Goal: Task Accomplishment & Management: Use online tool/utility

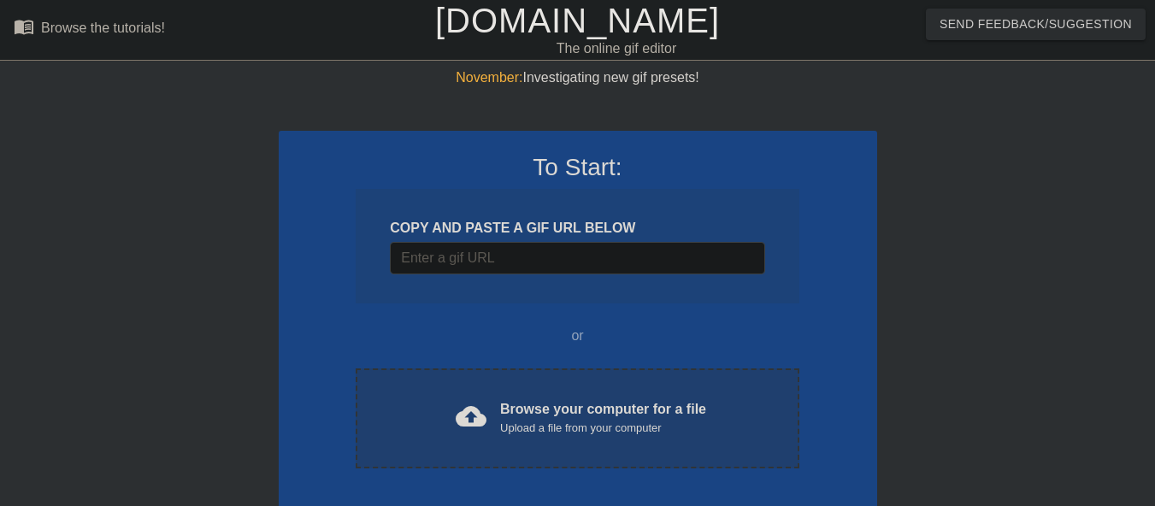
scroll to position [82, 0]
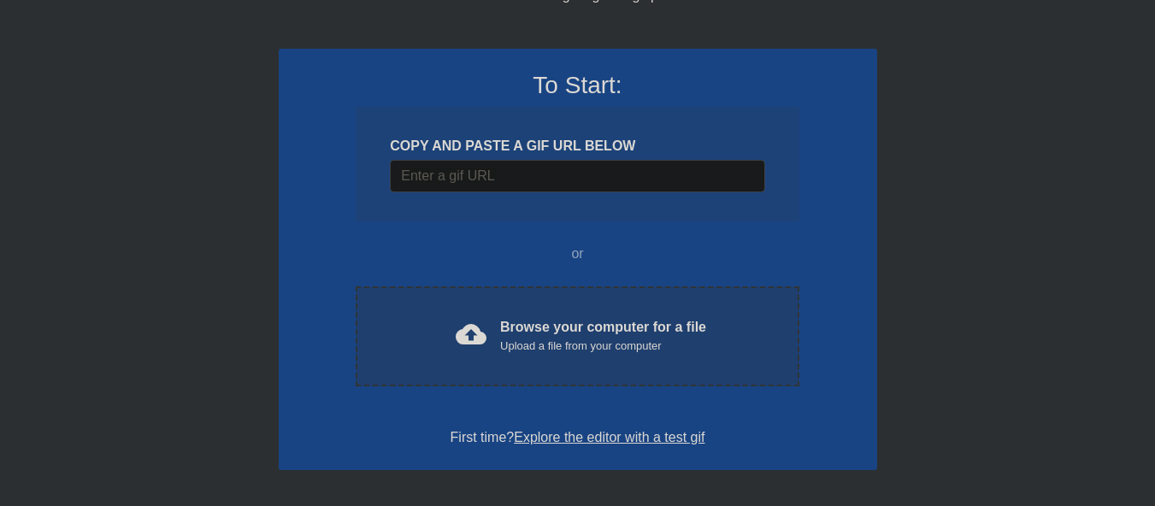
click at [474, 337] on span "cloud_upload" at bounding box center [471, 334] width 31 height 31
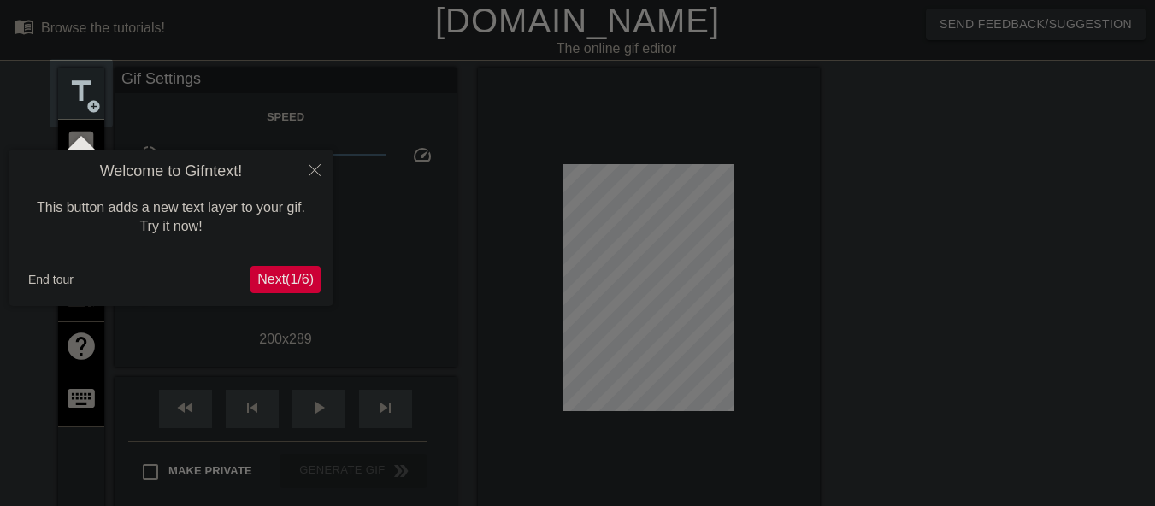
scroll to position [42, 0]
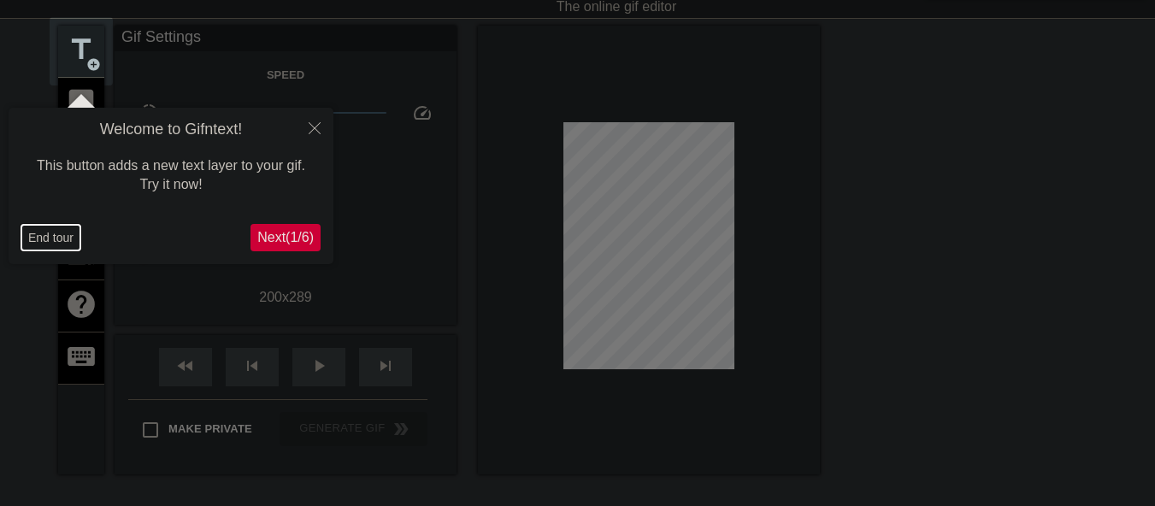
click at [55, 238] on button "End tour" at bounding box center [50, 238] width 59 height 26
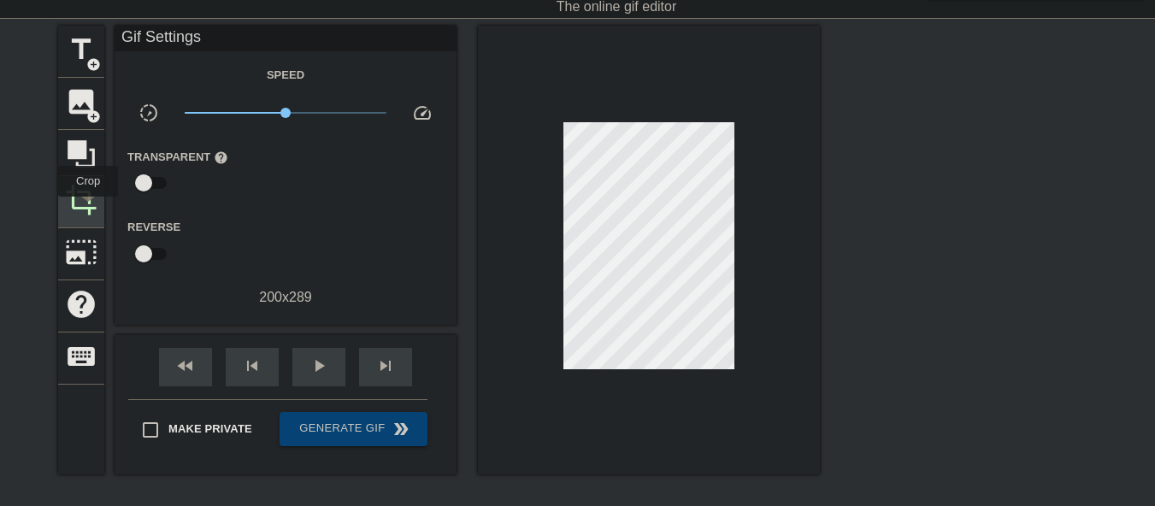
click at [88, 207] on span "crop" at bounding box center [81, 200] width 32 height 32
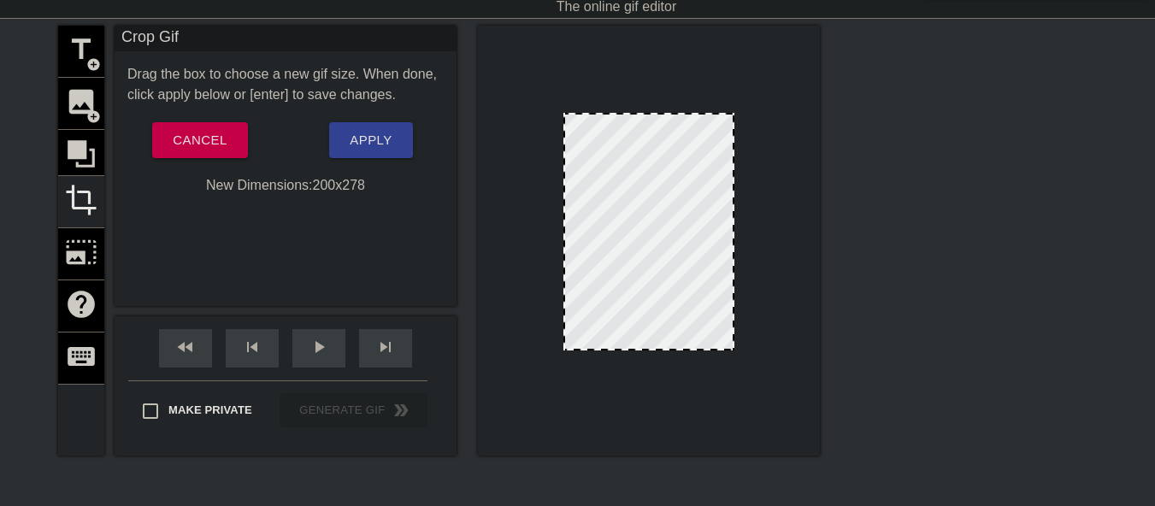
drag, startPoint x: 656, startPoint y: 358, endPoint x: 655, endPoint y: 349, distance: 9.6
click at [655, 349] on div at bounding box center [649, 348] width 168 height 9
click at [360, 148] on span "Apply" at bounding box center [371, 140] width 42 height 22
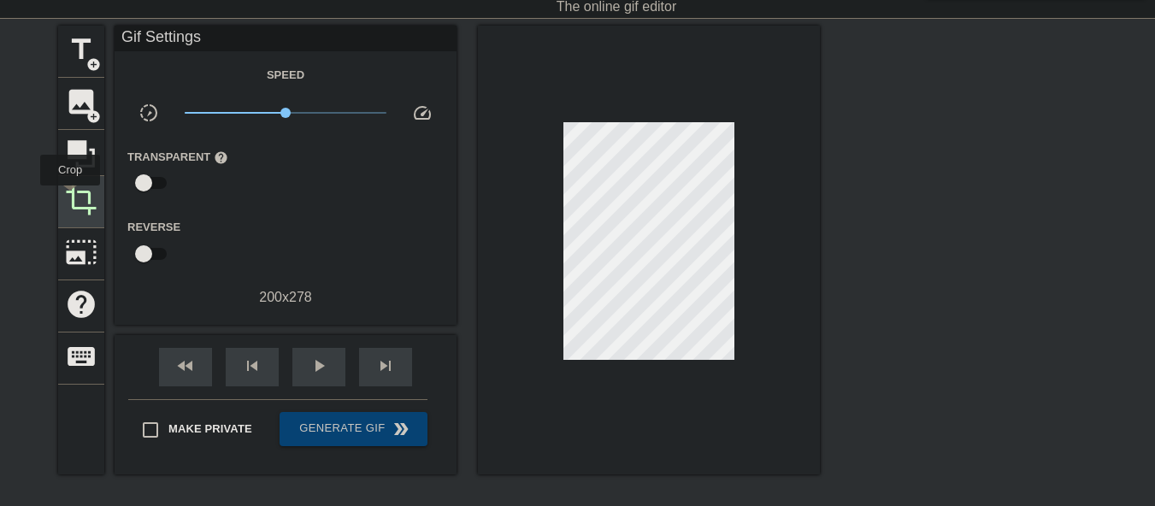
click at [70, 197] on span "crop" at bounding box center [81, 200] width 32 height 32
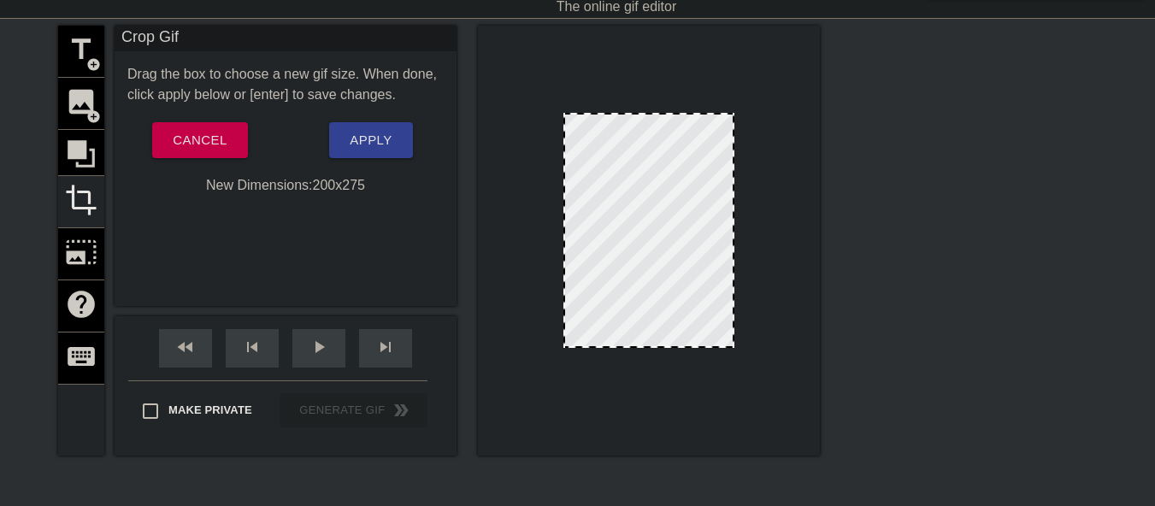
click at [675, 347] on div at bounding box center [649, 346] width 168 height 9
click at [391, 140] on span "Apply" at bounding box center [371, 140] width 42 height 22
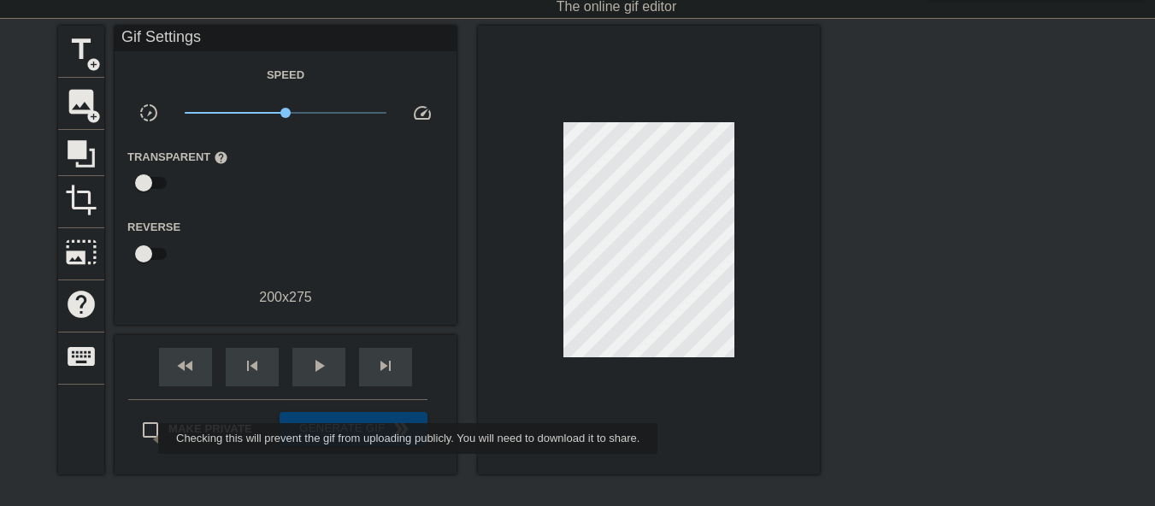
click at [147, 438] on input "Make Private" at bounding box center [150, 430] width 36 height 36
checkbox input "true"
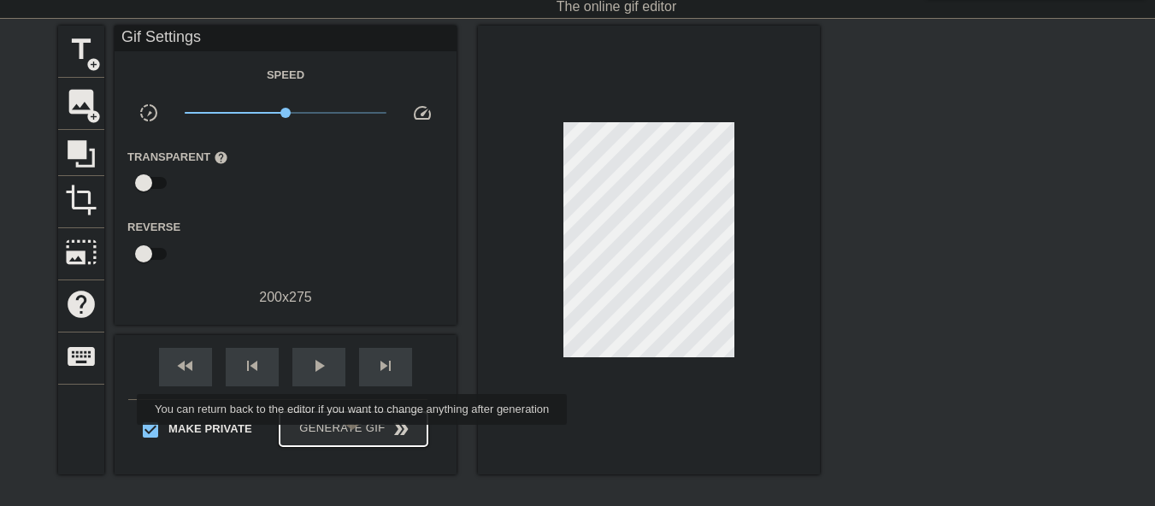
click at [352, 433] on span "Generate Gif double_arrow" at bounding box center [353, 429] width 134 height 21
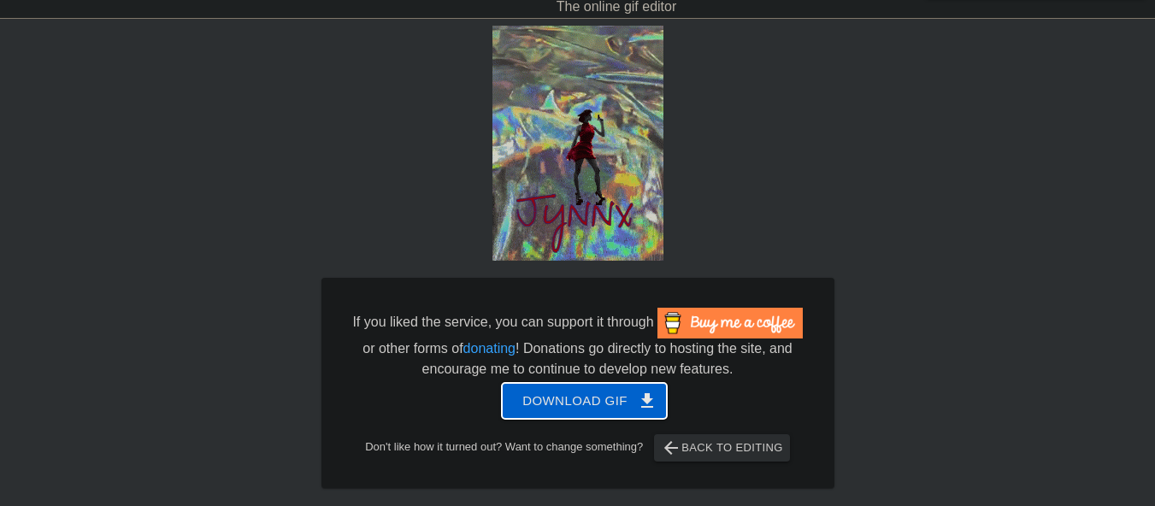
click at [572, 405] on span "Download gif get_app" at bounding box center [584, 401] width 124 height 22
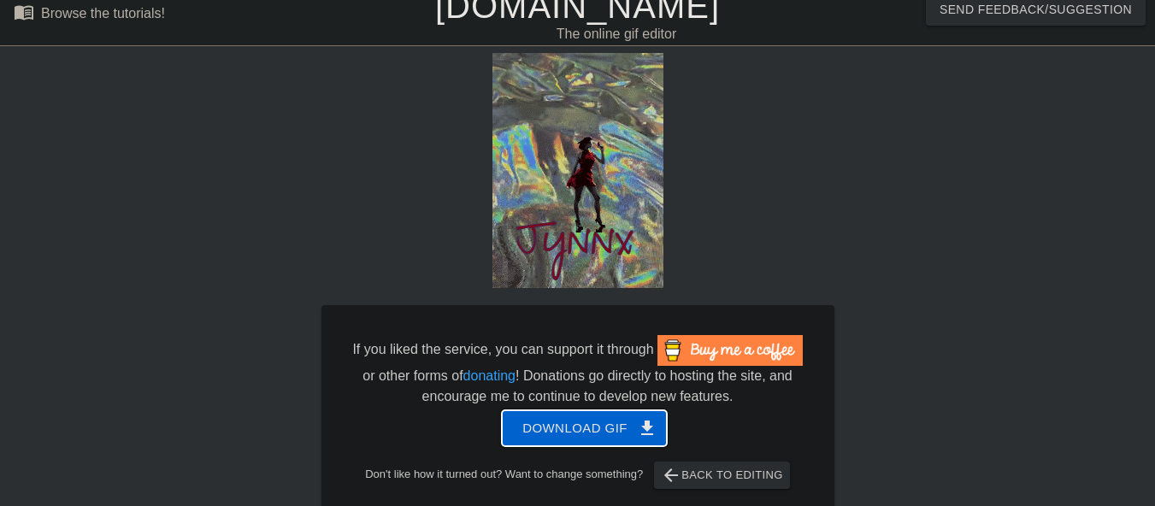
scroll to position [0, 0]
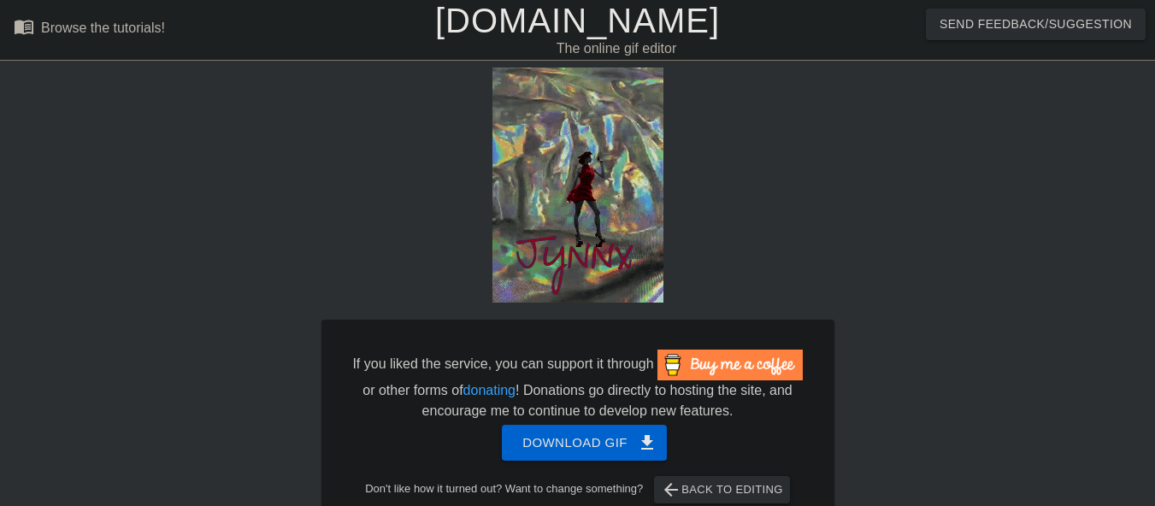
click at [590, 31] on link "[DOMAIN_NAME]" at bounding box center [577, 21] width 285 height 38
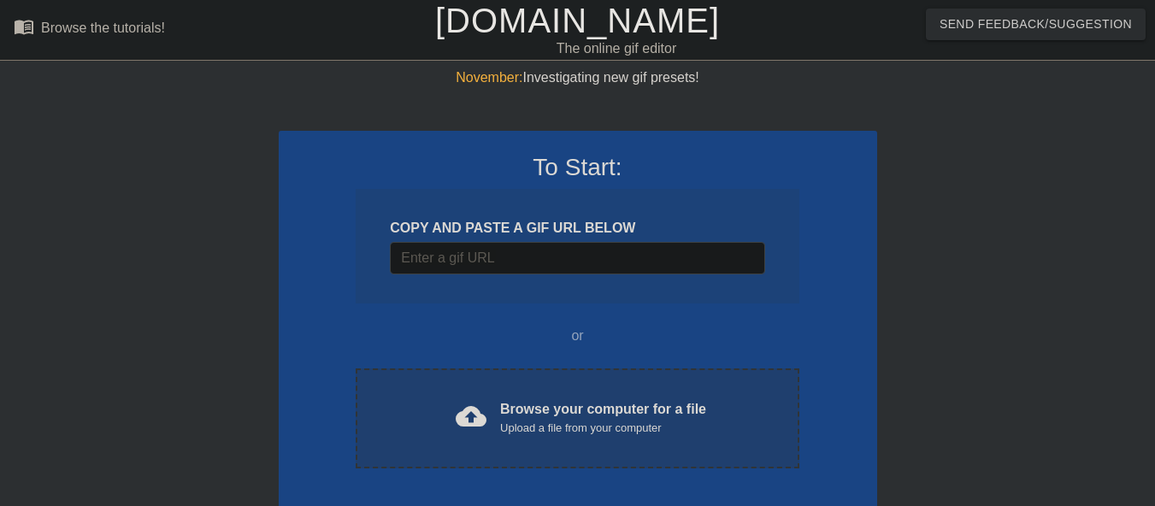
click at [477, 414] on span "cloud_upload" at bounding box center [471, 416] width 31 height 31
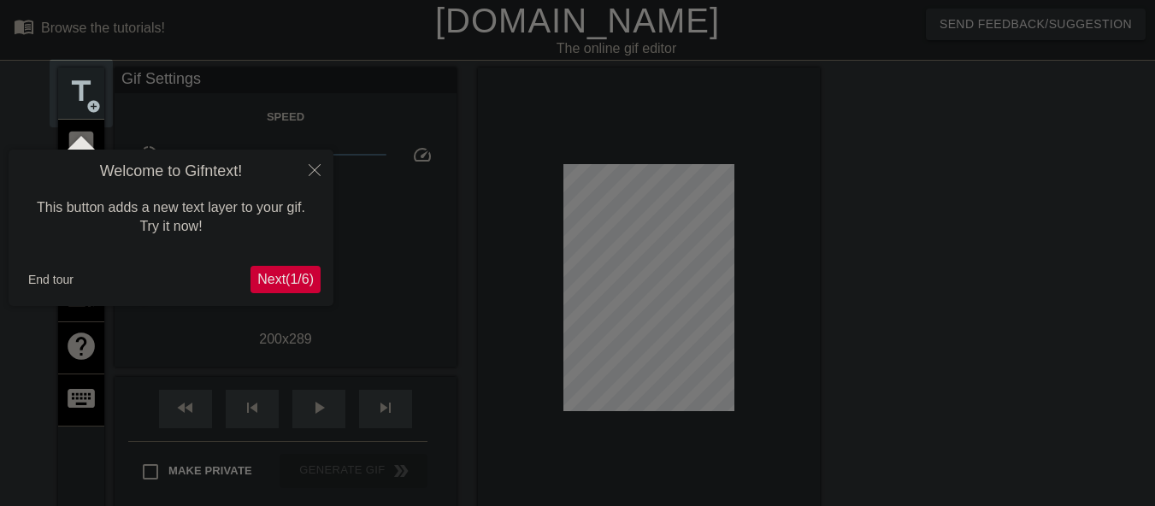
scroll to position [42, 0]
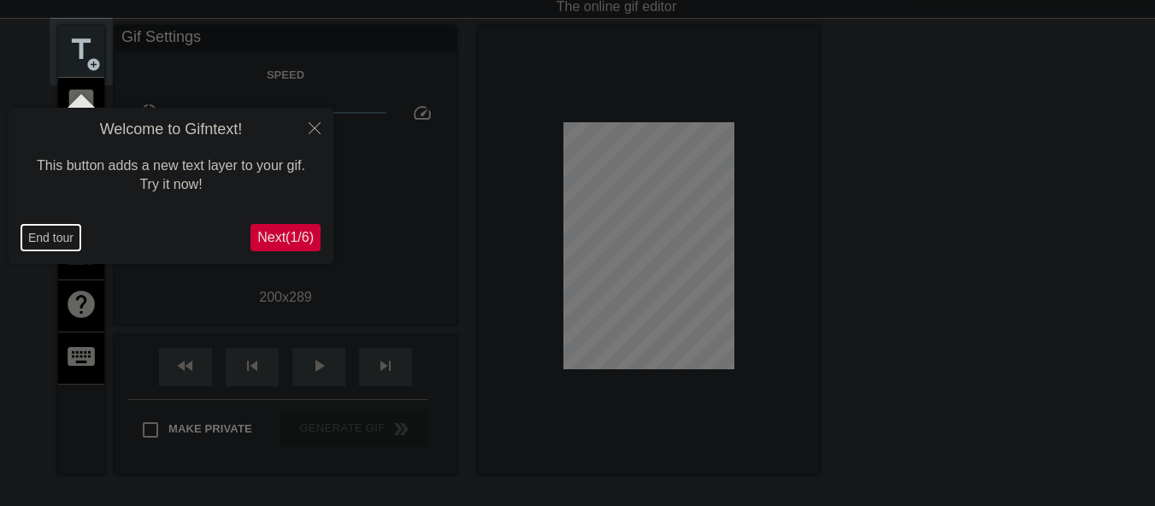
click at [38, 234] on button "End tour" at bounding box center [50, 238] width 59 height 26
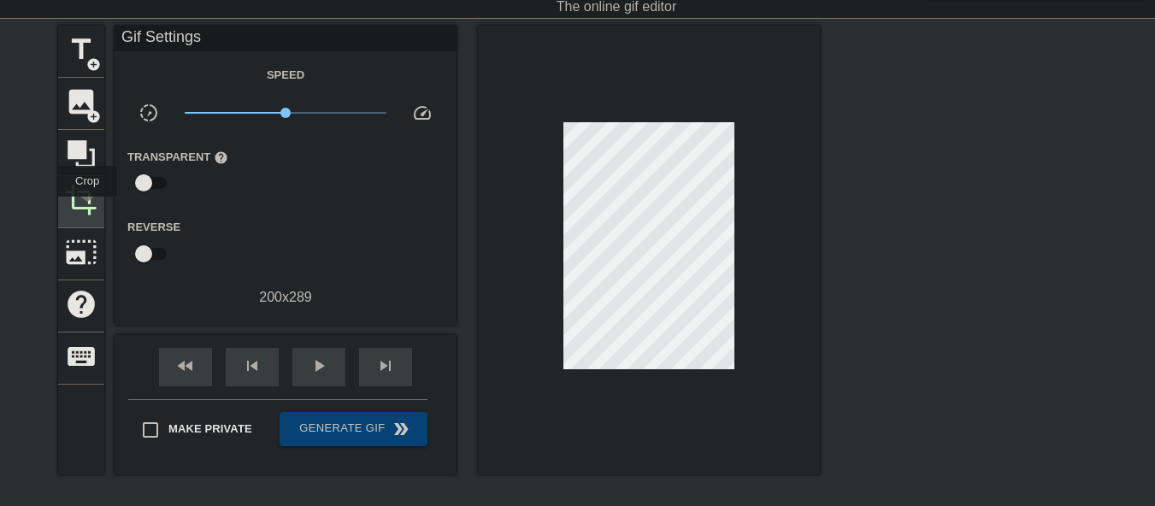
click at [87, 209] on span "crop" at bounding box center [81, 200] width 32 height 32
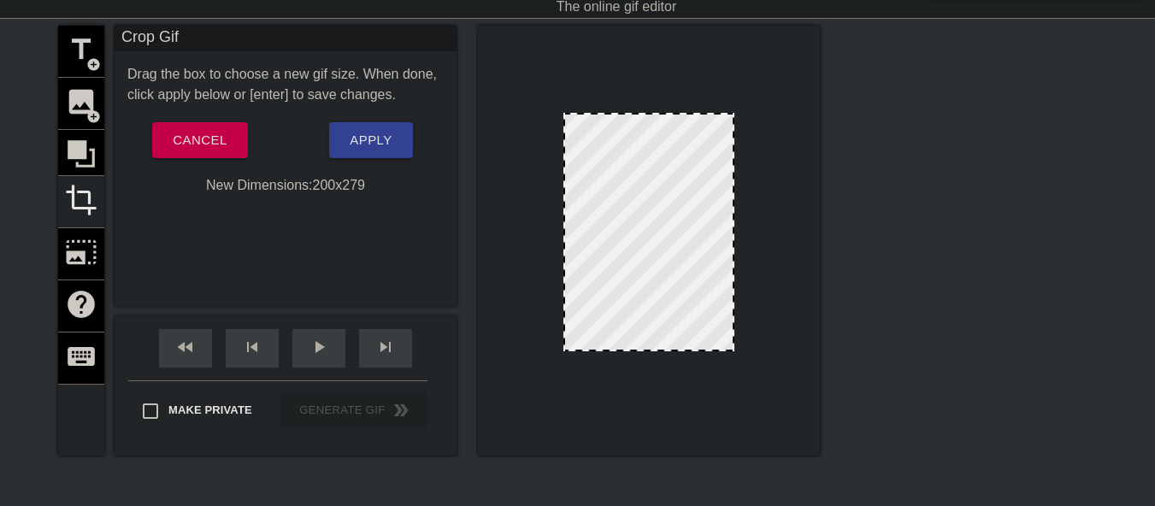
drag, startPoint x: 654, startPoint y: 358, endPoint x: 656, endPoint y: 350, distance: 8.9
click at [656, 350] on div at bounding box center [649, 349] width 168 height 9
click at [360, 147] on span "Apply" at bounding box center [371, 140] width 42 height 22
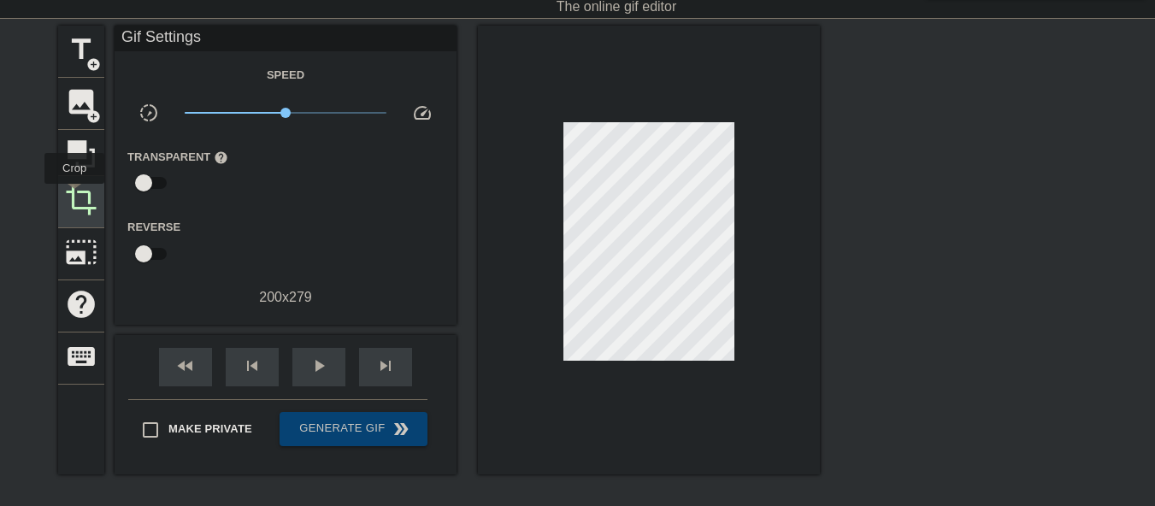
click at [74, 196] on span "crop" at bounding box center [81, 200] width 32 height 32
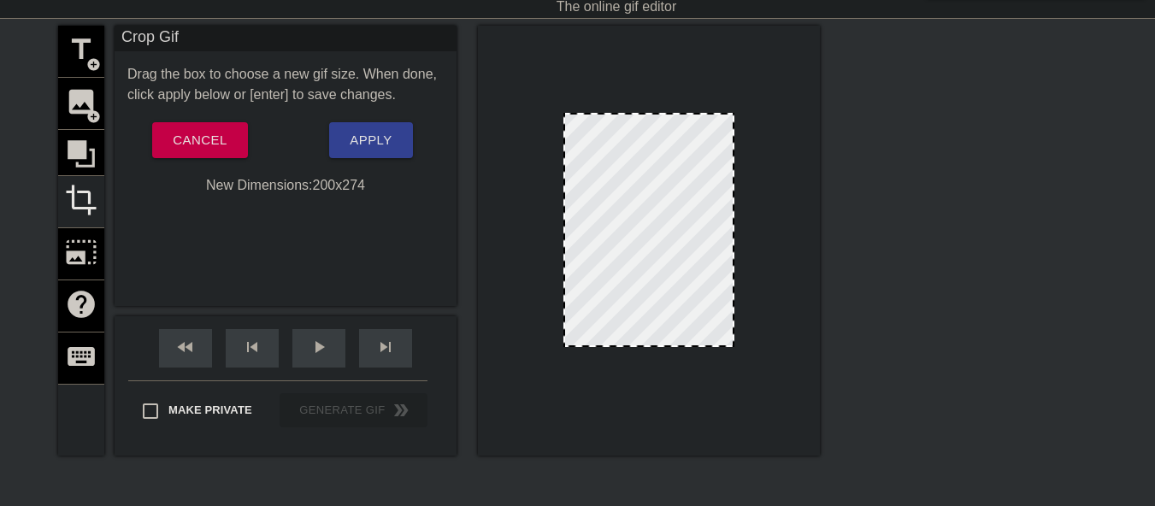
click at [659, 348] on div at bounding box center [649, 345] width 168 height 9
click at [379, 144] on span "Apply" at bounding box center [371, 140] width 42 height 22
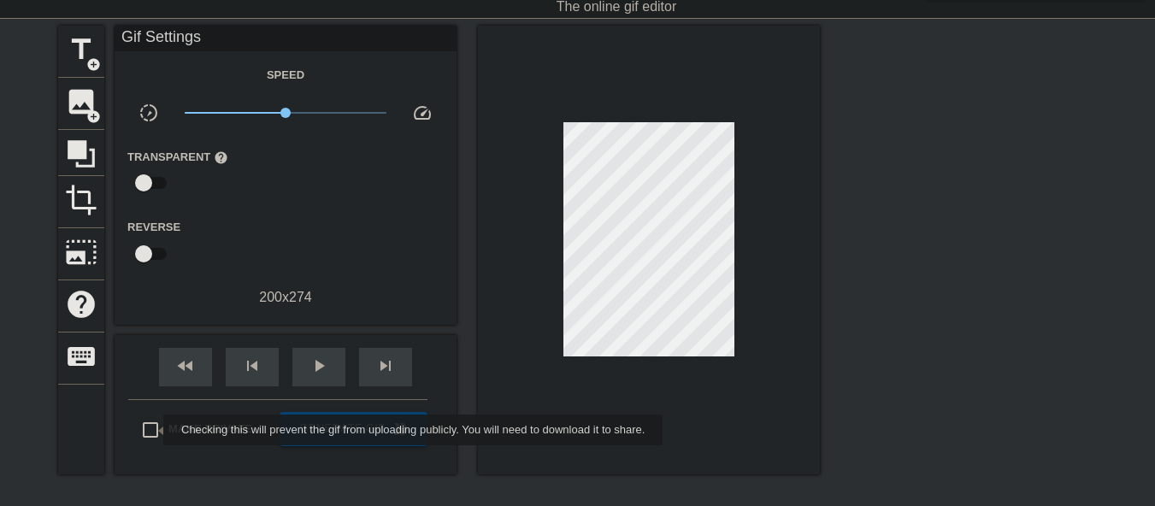
click at [152, 430] on input "Make Private" at bounding box center [150, 430] width 36 height 36
checkbox input "true"
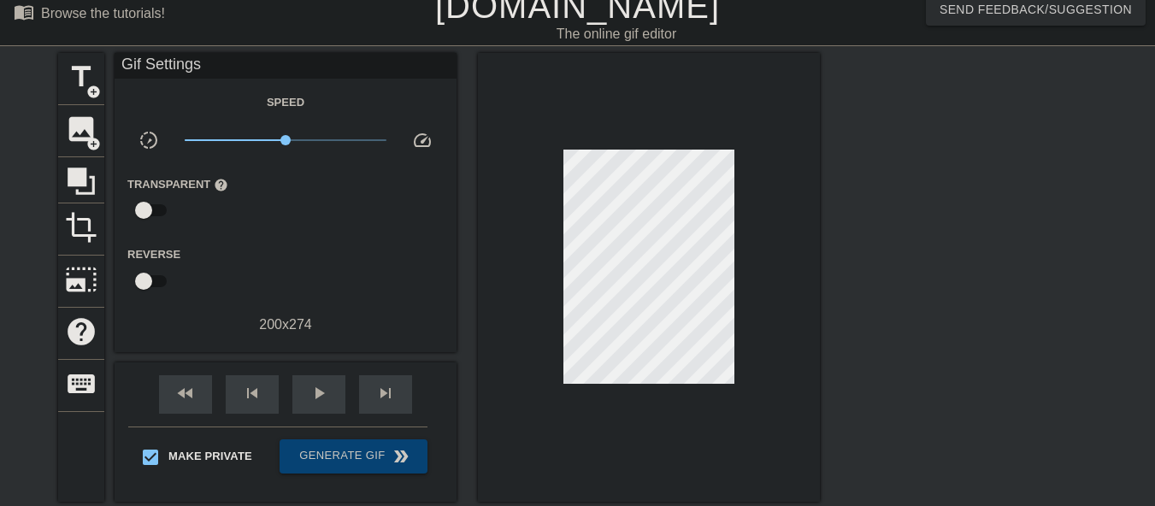
scroll to position [0, 0]
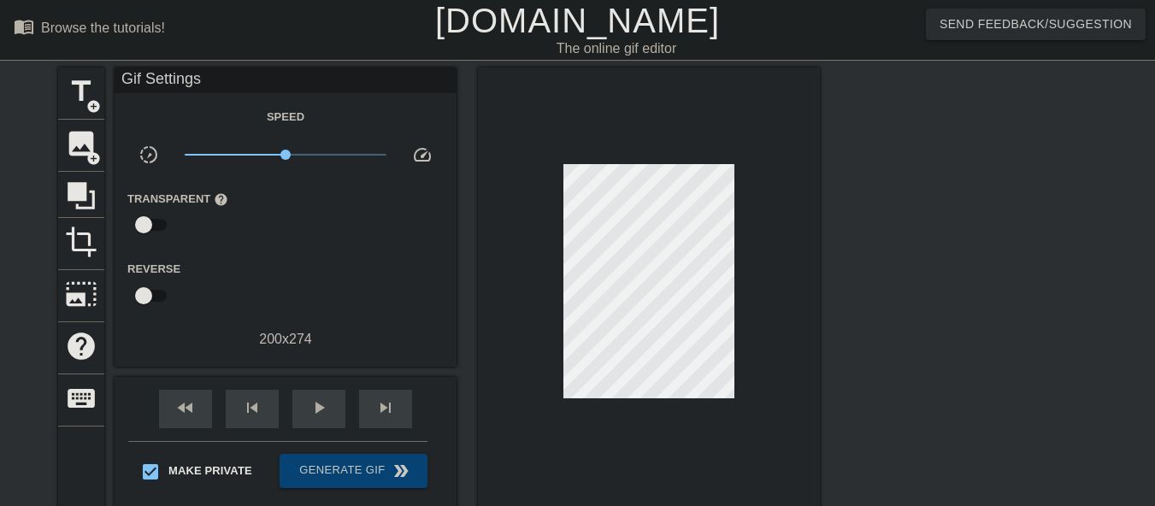
click at [533, 30] on link "[DOMAIN_NAME]" at bounding box center [577, 21] width 285 height 38
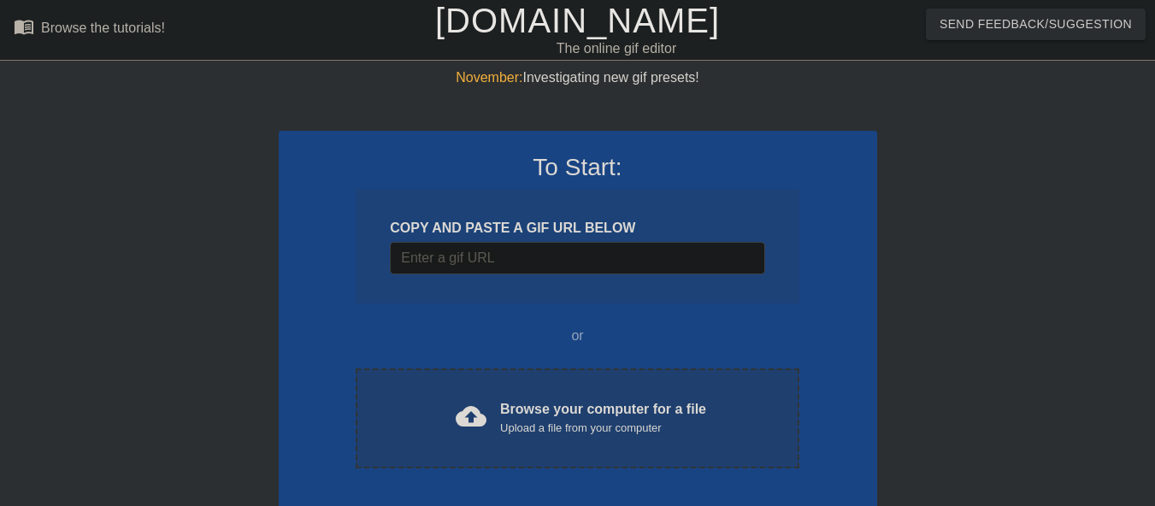
click at [454, 402] on div "cloud_upload" at bounding box center [468, 419] width 38 height 37
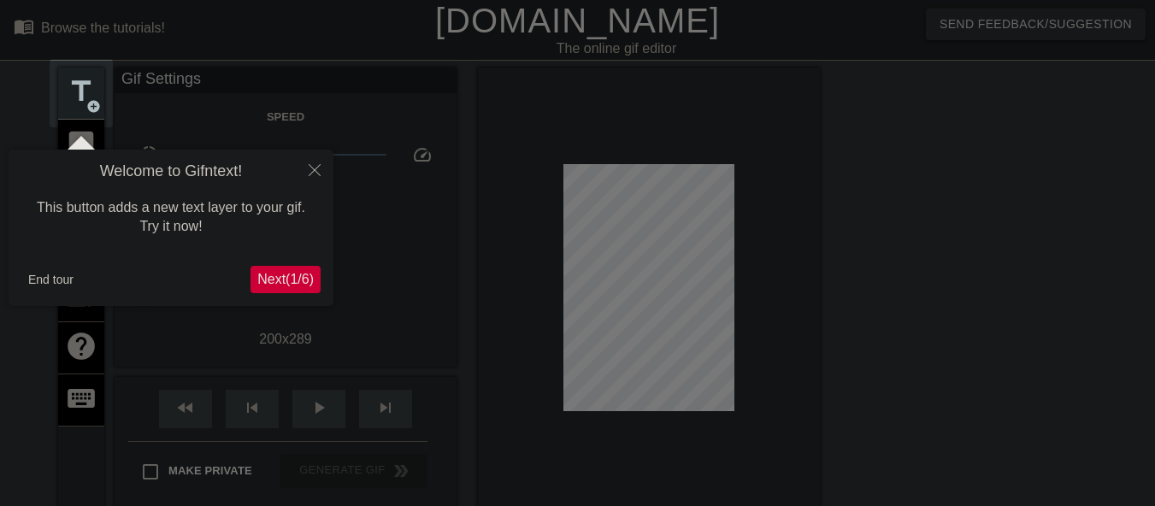
scroll to position [42, 0]
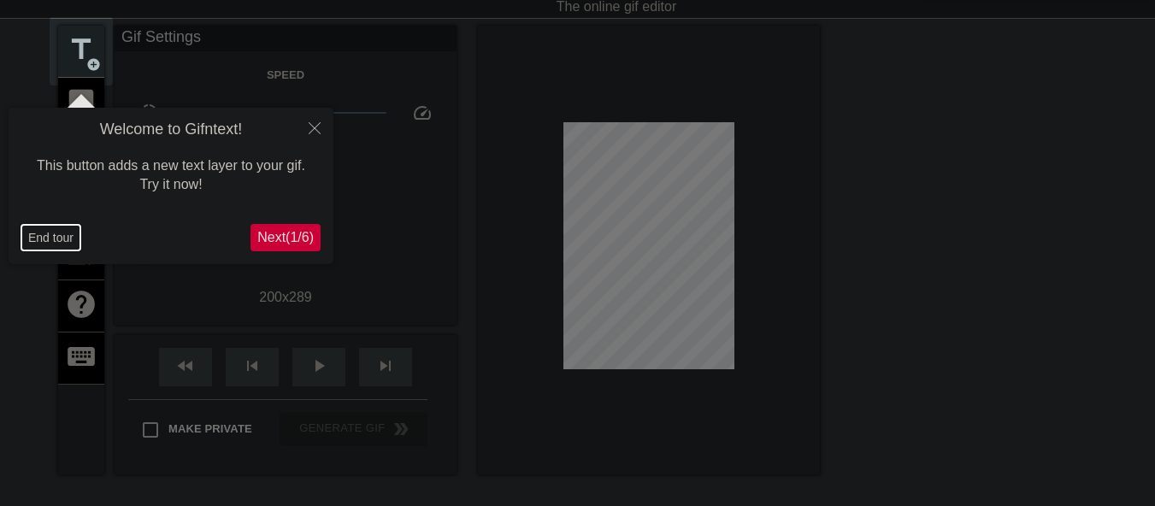
click at [54, 238] on button "End tour" at bounding box center [50, 238] width 59 height 26
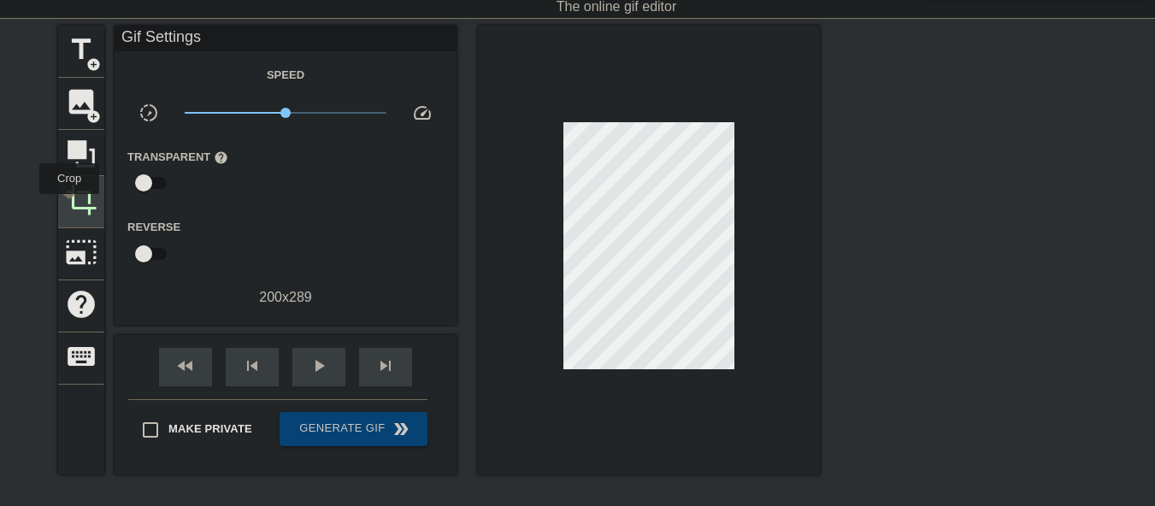
click at [70, 206] on span "crop" at bounding box center [81, 200] width 32 height 32
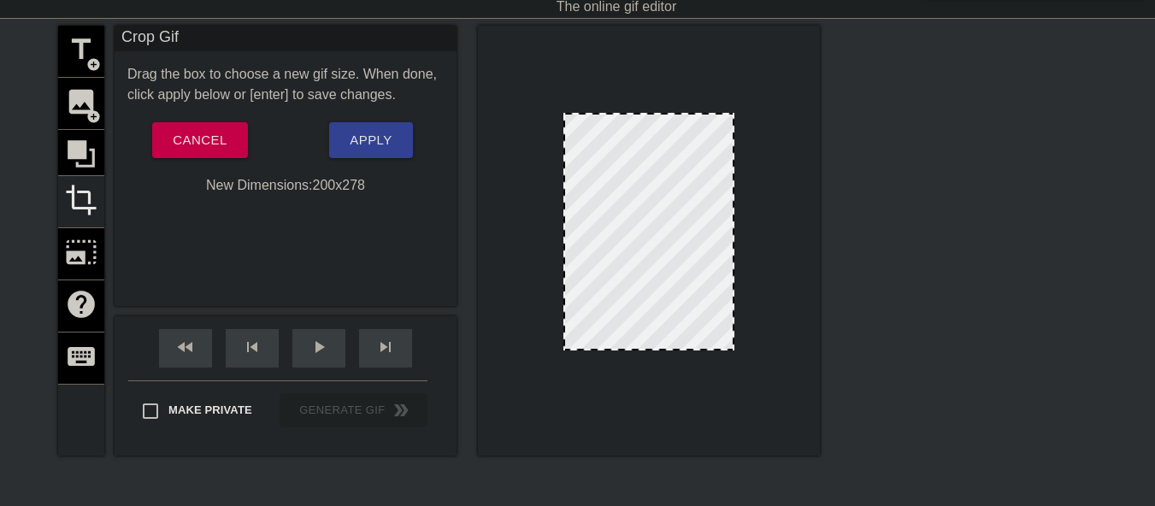
drag, startPoint x: 659, startPoint y: 358, endPoint x: 660, endPoint y: 349, distance: 9.4
click at [660, 349] on div at bounding box center [649, 348] width 168 height 9
click at [344, 143] on button "Apply" at bounding box center [370, 140] width 83 height 36
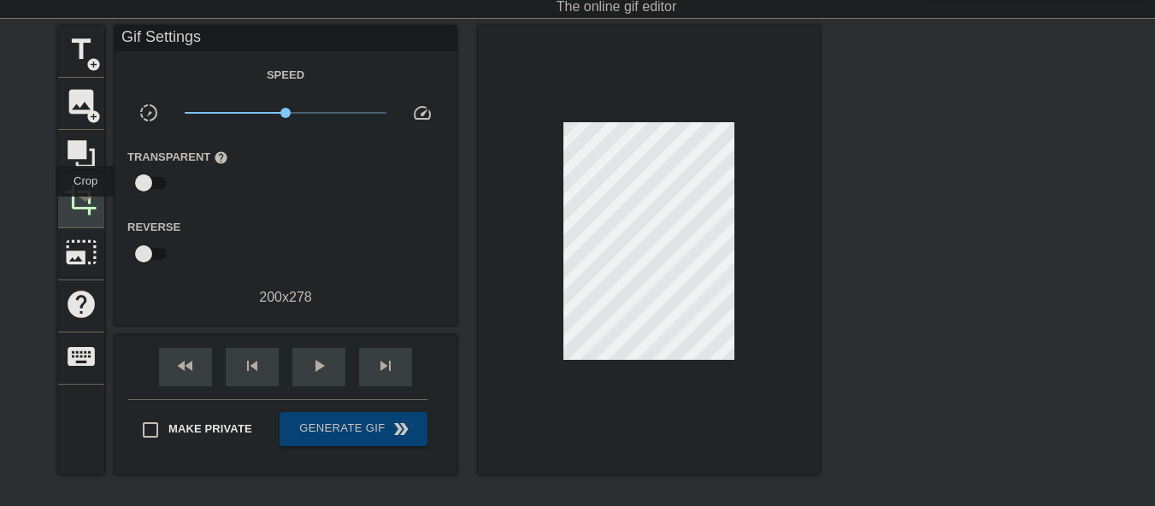
click at [85, 208] on span "crop" at bounding box center [81, 200] width 32 height 32
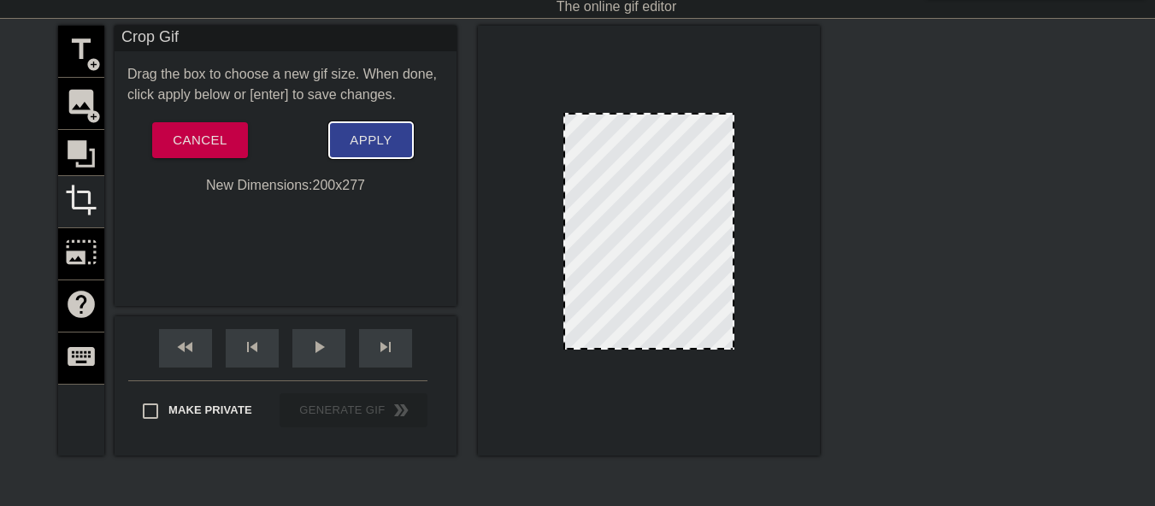
click at [375, 144] on span "Apply" at bounding box center [371, 140] width 42 height 22
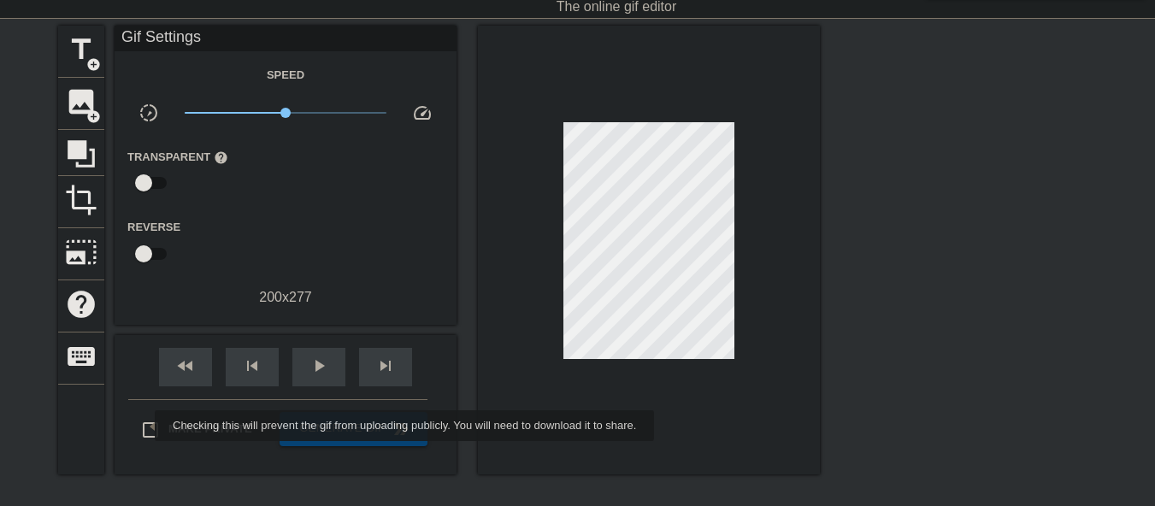
click at [144, 427] on input "Make Private" at bounding box center [150, 430] width 36 height 36
checkbox input "true"
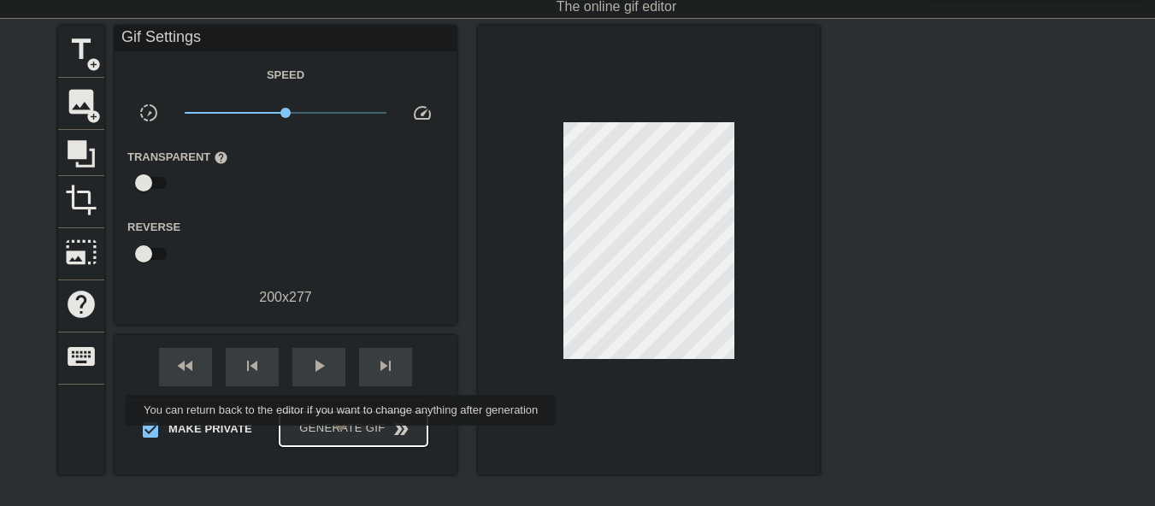
click at [343, 438] on button "Generate Gif double_arrow" at bounding box center [353, 429] width 148 height 34
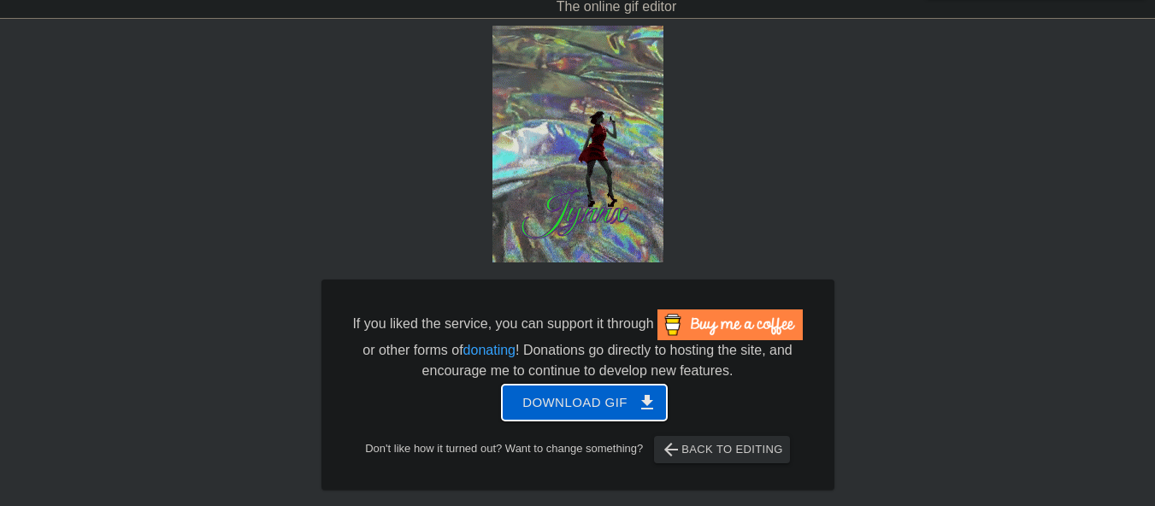
click at [586, 405] on span "Download gif get_app" at bounding box center [584, 402] width 124 height 22
